Goal: Information Seeking & Learning: Learn about a topic

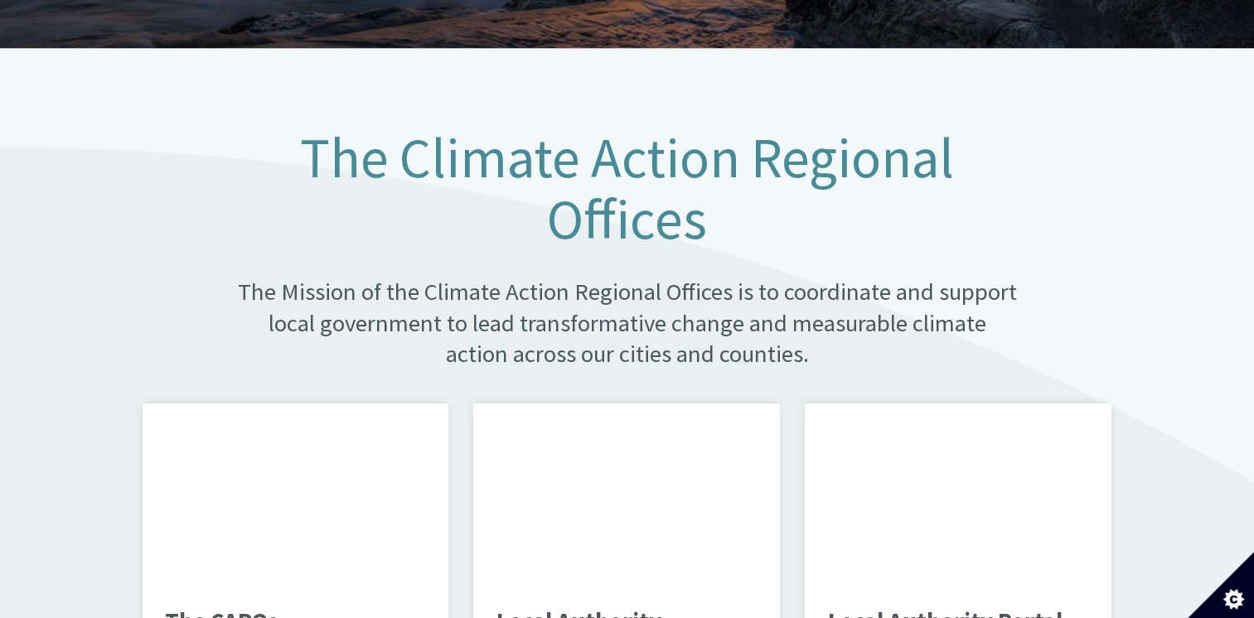
scroll to position [1160, 0]
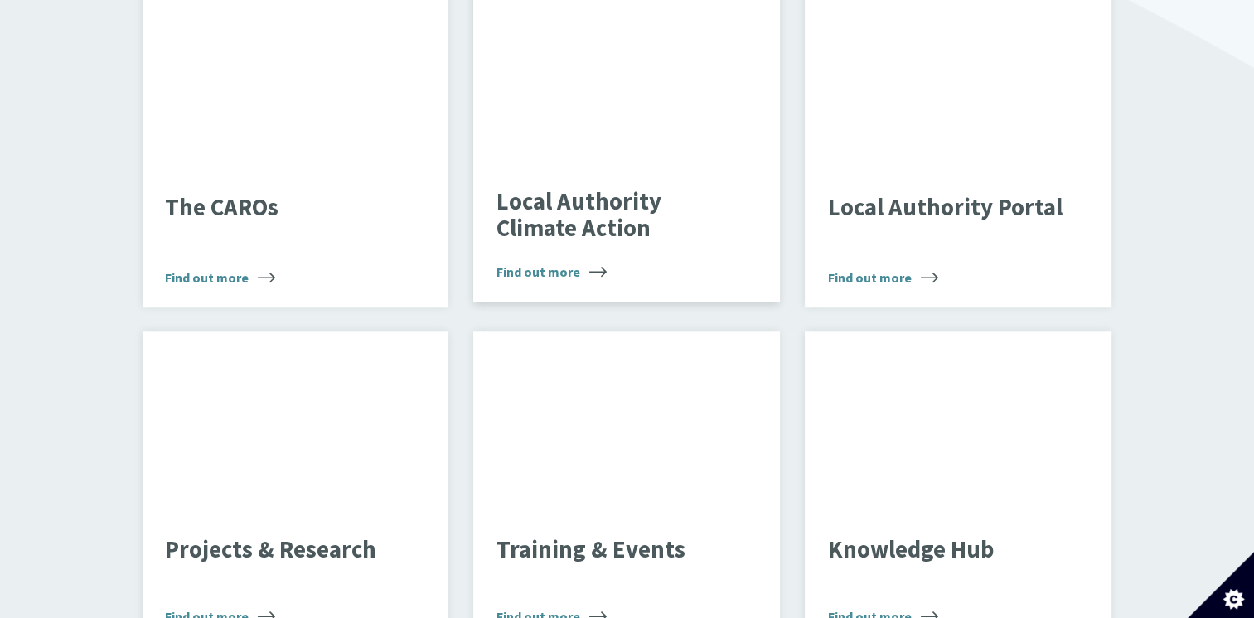
click at [641, 240] on div "Local Authority Climate Action Find out more" at bounding box center [626, 234] width 307 height 136
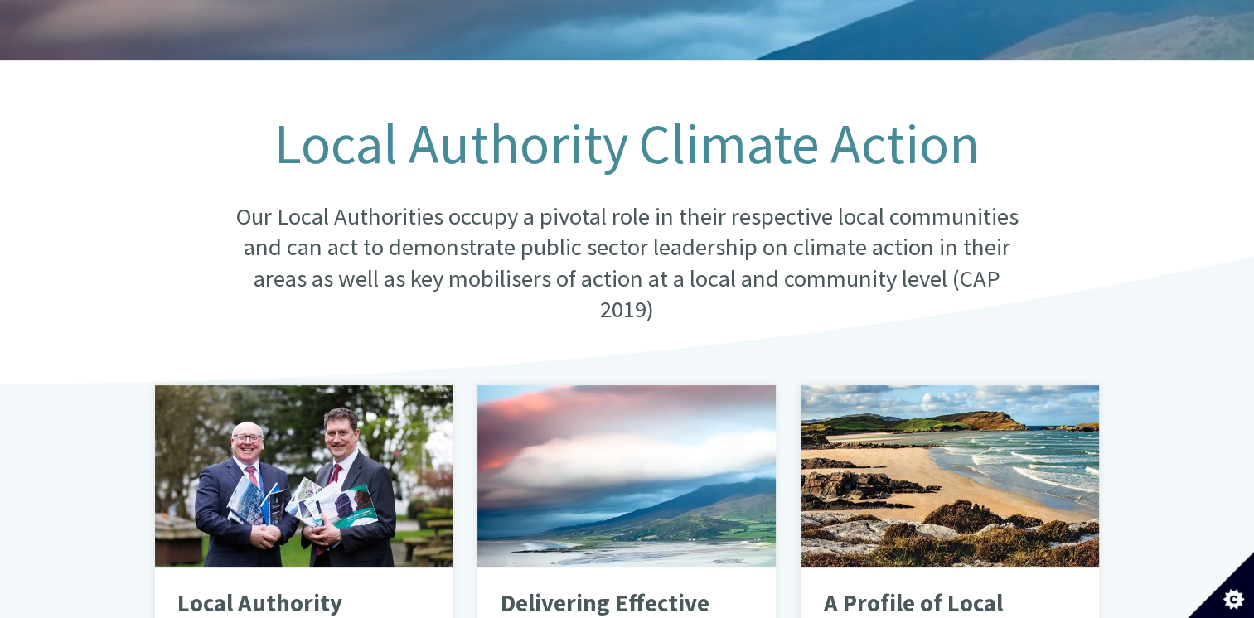
scroll to position [497, 0]
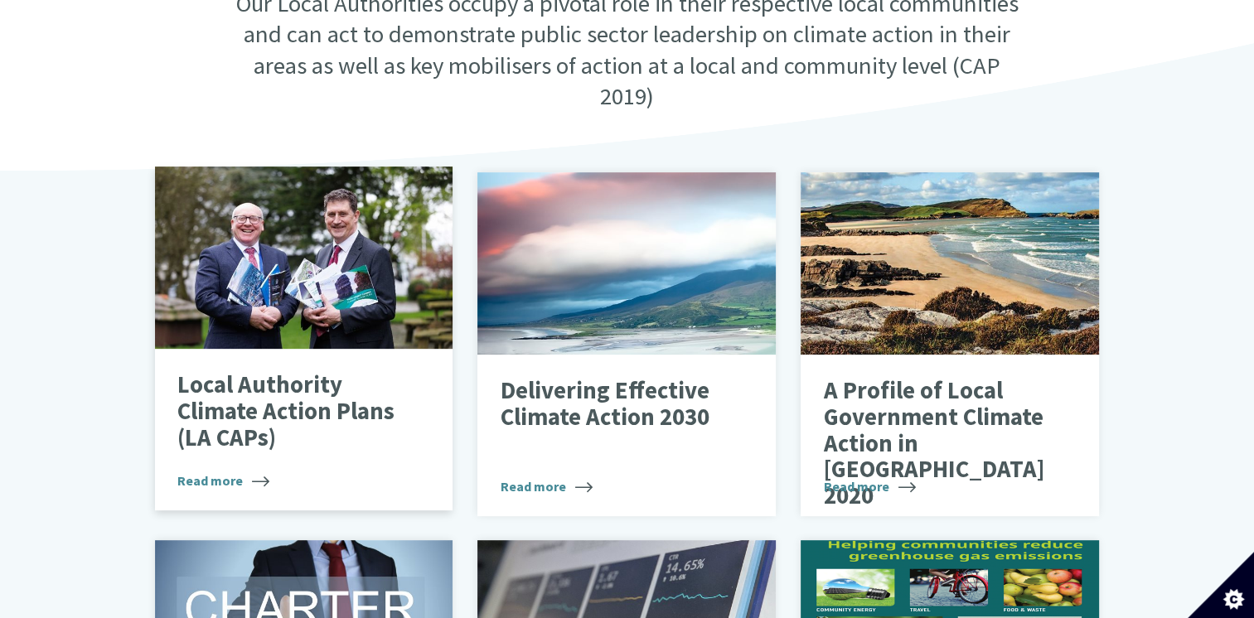
click at [192, 472] on span "Read more" at bounding box center [223, 481] width 92 height 20
click at [337, 443] on div "Local Authority Climate Action Plans (LA CAPs) Read more" at bounding box center [304, 430] width 298 height 162
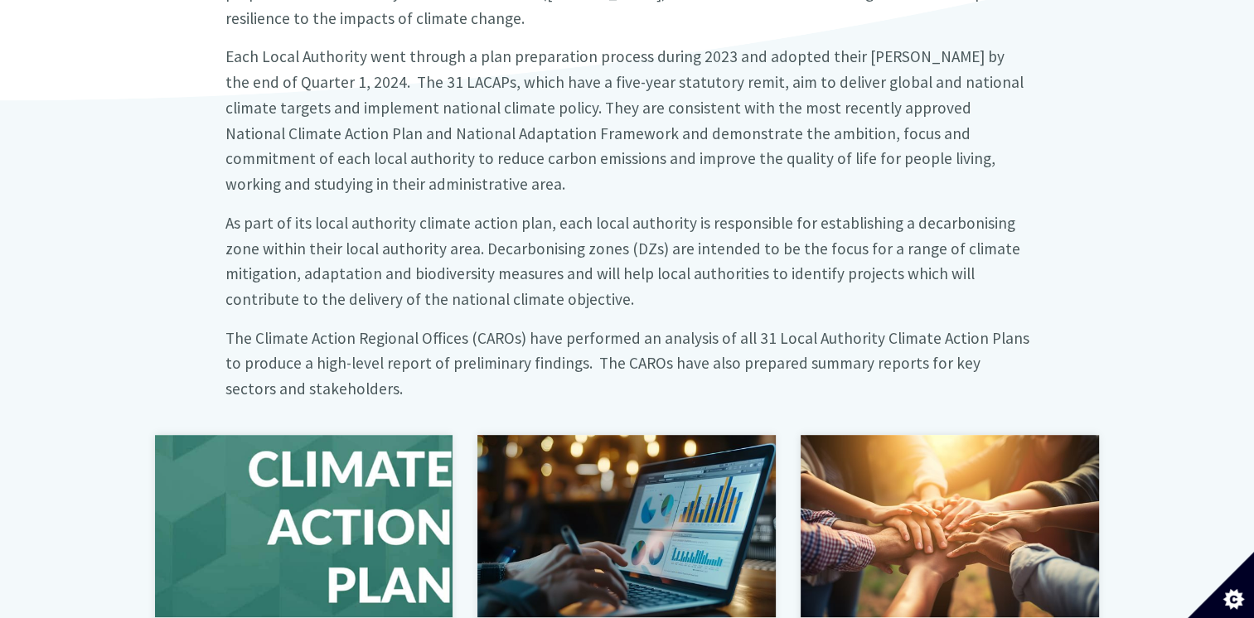
scroll to position [912, 0]
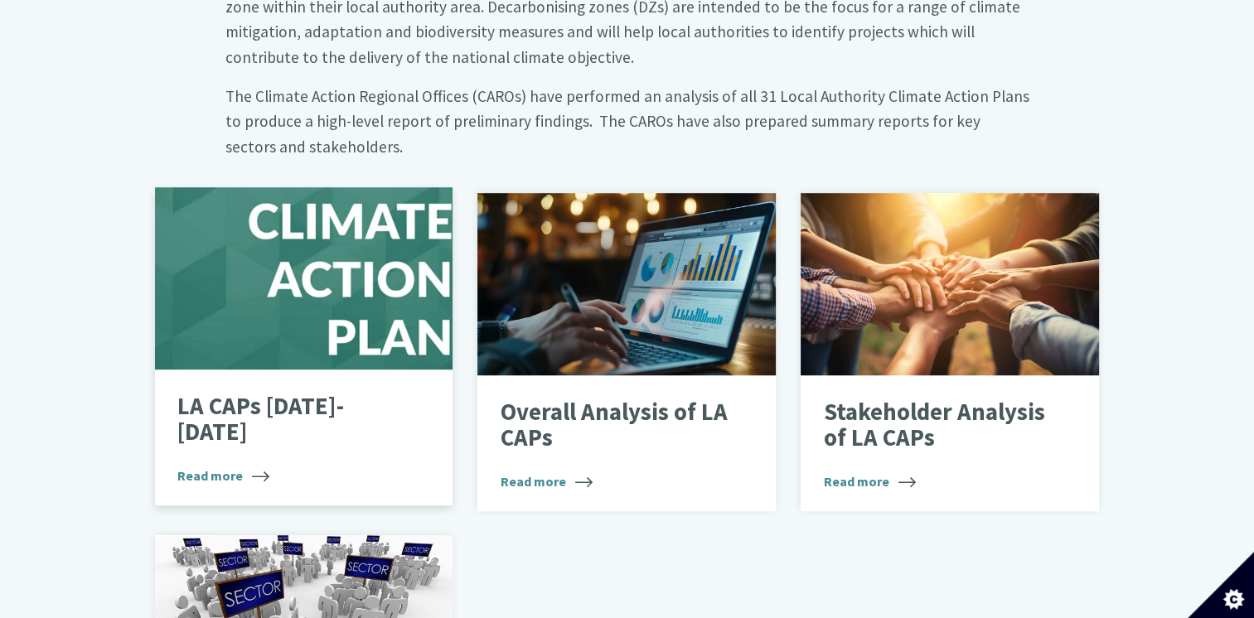
click at [299, 446] on div "LA CAPs [DATE]-[DATE] Read more" at bounding box center [304, 438] width 298 height 136
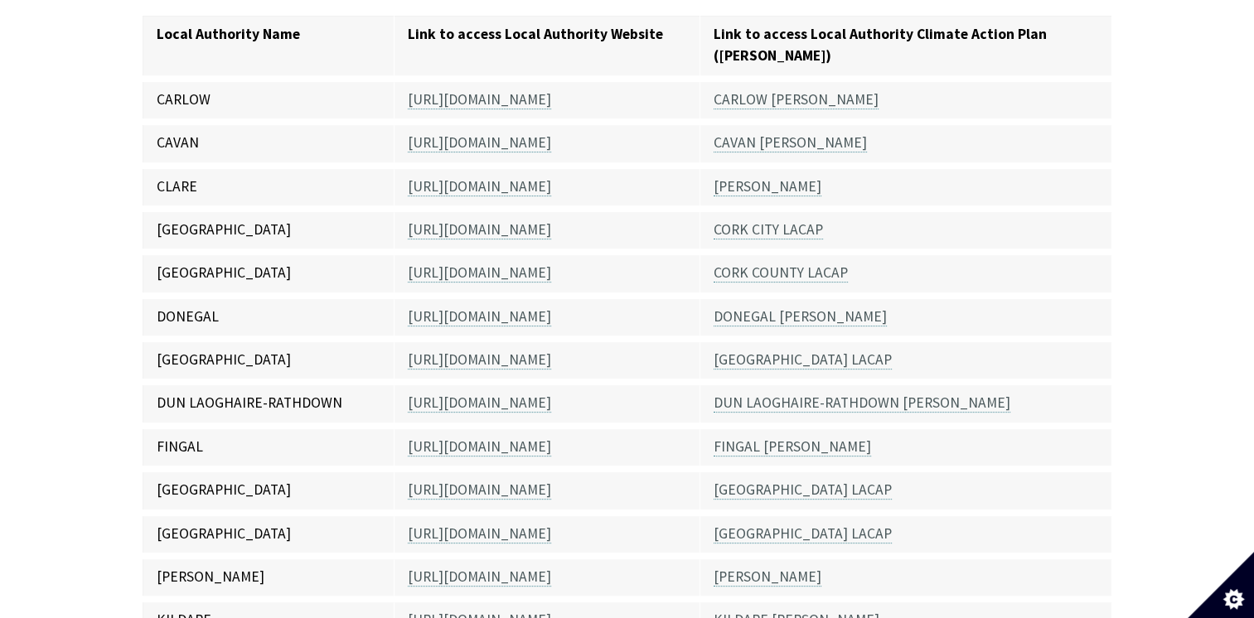
scroll to position [497, 0]
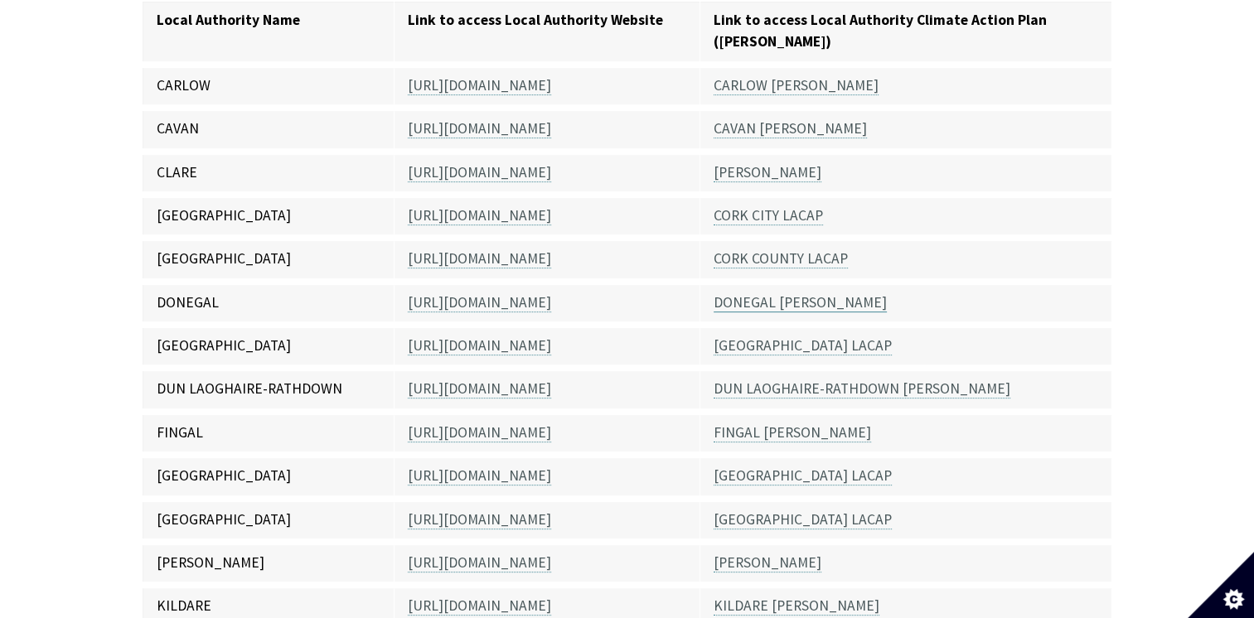
click at [731, 293] on link "DONEGAL [PERSON_NAME]" at bounding box center [799, 302] width 173 height 19
